Goal: Transaction & Acquisition: Book appointment/travel/reservation

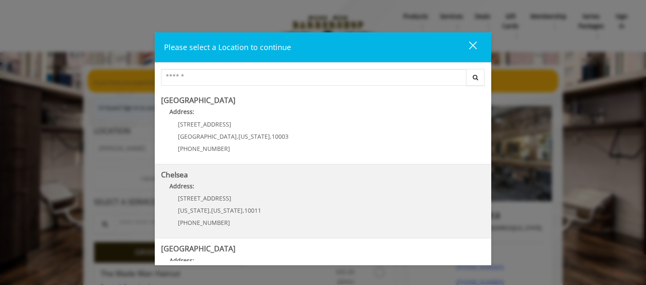
click at [251, 203] on div "169/170 W 23rd St New York , New York , 10011 (917) 639-3902" at bounding box center [213, 213] width 104 height 37
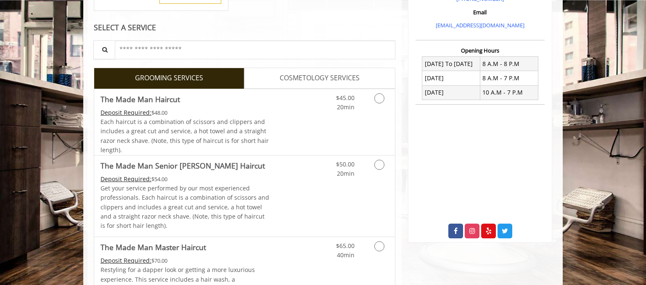
scroll to position [325, 0]
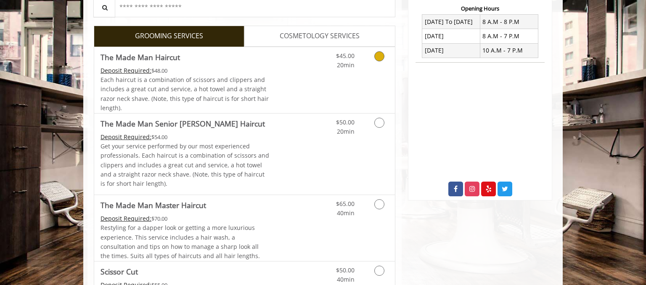
click at [376, 58] on icon "Grooming services" at bounding box center [379, 56] width 10 height 10
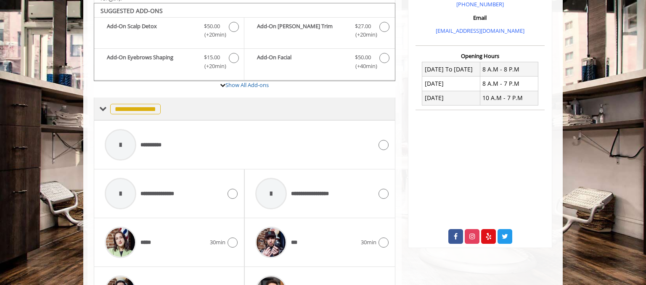
scroll to position [280, 0]
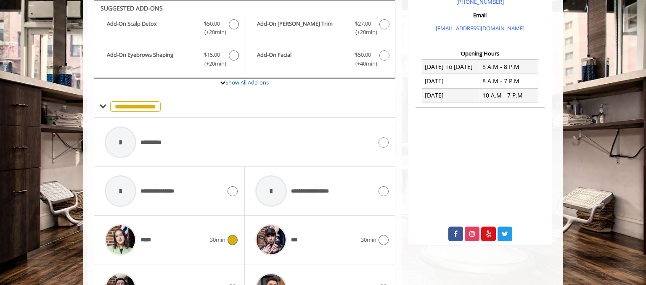
click at [231, 240] on icon at bounding box center [233, 240] width 10 height 10
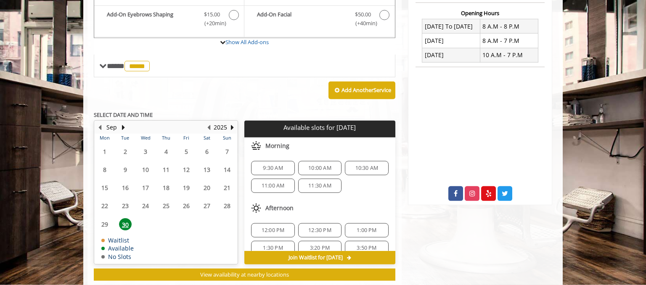
scroll to position [340, 0]
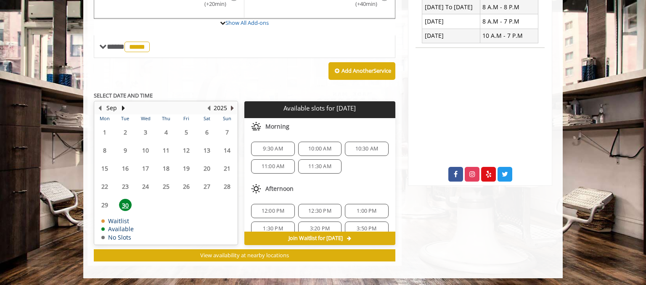
click at [233, 107] on button "Next Year" at bounding box center [232, 107] width 7 height 9
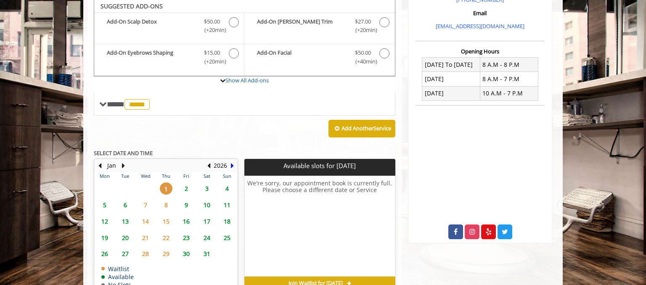
scroll to position [281, 0]
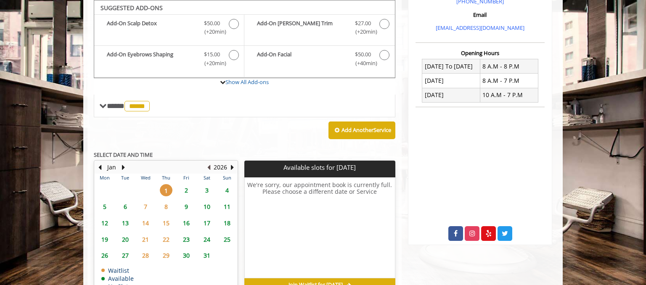
click at [210, 167] on button "Previous Year" at bounding box center [208, 167] width 7 height 9
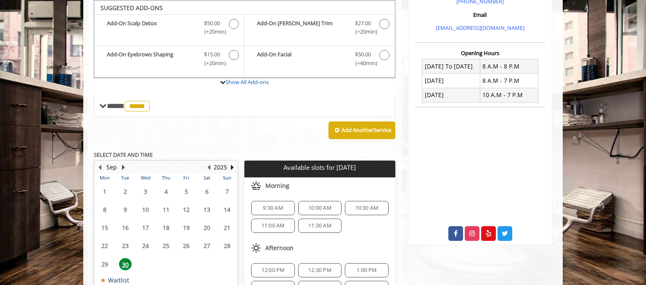
click at [120, 164] on button "Next Month" at bounding box center [123, 167] width 7 height 9
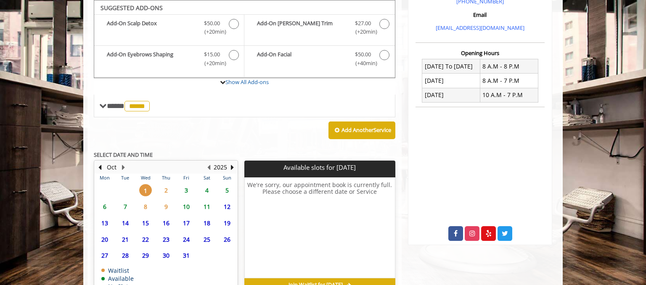
click at [166, 193] on span "2" at bounding box center [166, 190] width 13 height 12
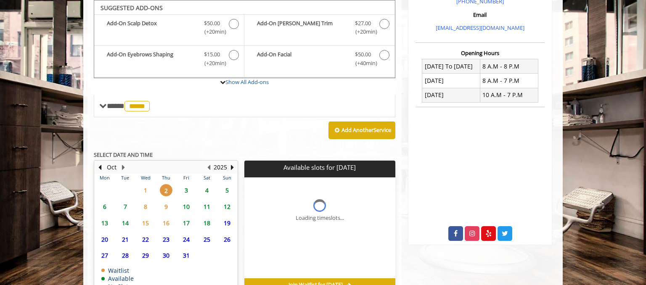
scroll to position [328, 0]
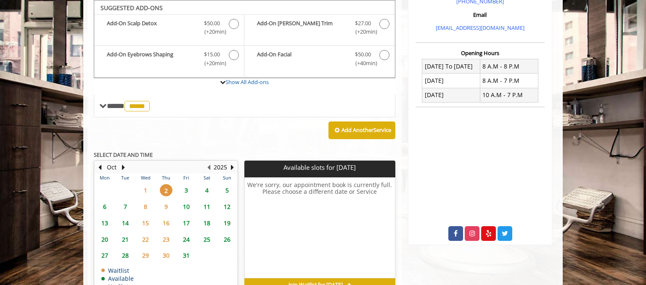
click at [185, 190] on span "3" at bounding box center [186, 190] width 13 height 12
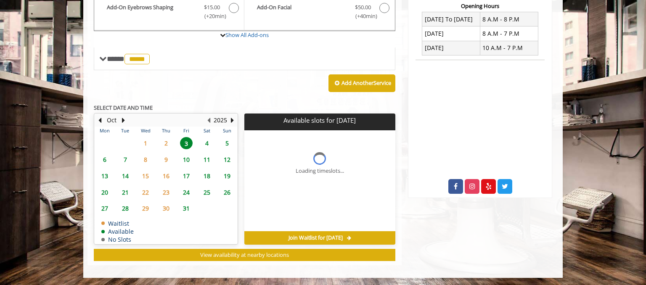
scroll to position [340, 0]
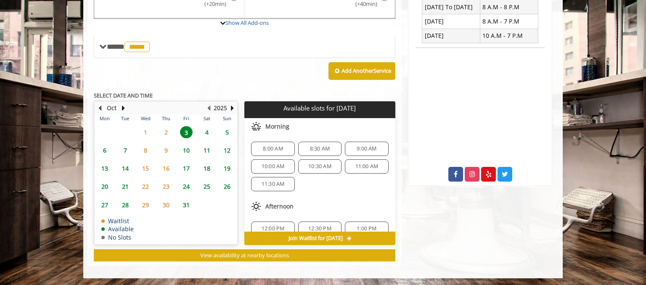
click at [100, 105] on button "Previous Month" at bounding box center [99, 107] width 7 height 9
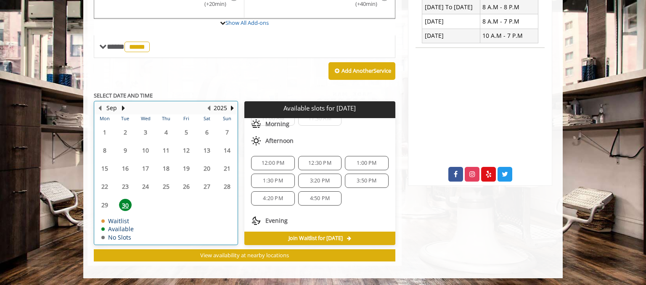
scroll to position [72, 0]
